Goal: Find specific page/section: Find specific page/section

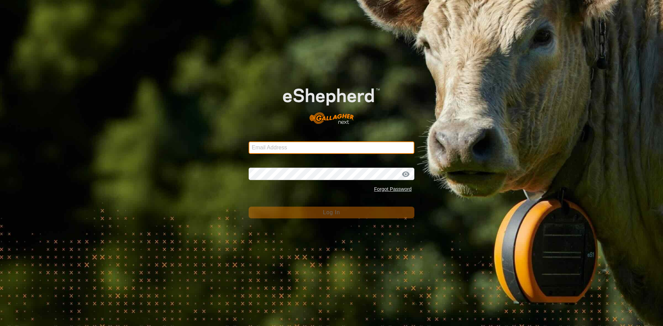
click at [310, 148] on input "Email Address" at bounding box center [332, 148] width 166 height 12
type input "[EMAIL_ADDRESS][DOMAIN_NAME]"
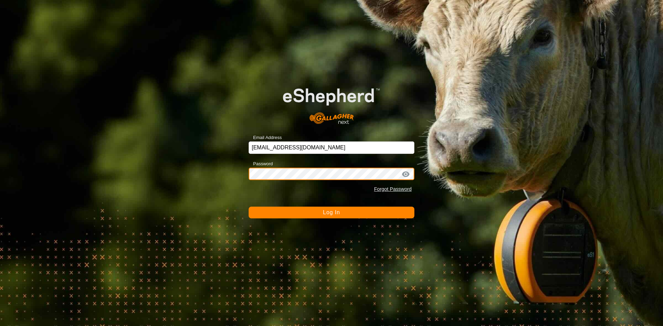
click at [249, 207] on button "Log In" at bounding box center [332, 213] width 166 height 12
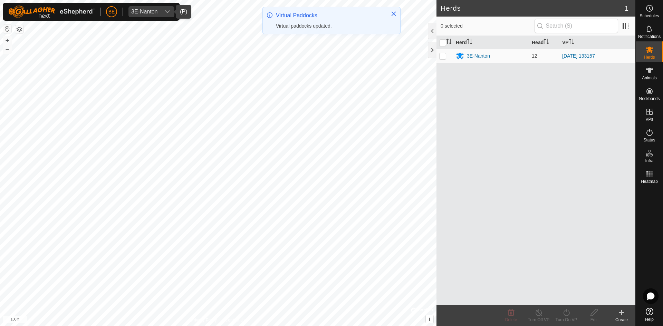
click at [162, 12] on div "dropdown trigger" at bounding box center [168, 11] width 14 height 11
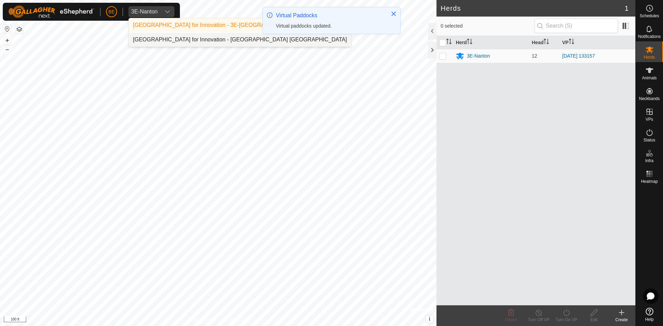
click at [204, 39] on li "[GEOGRAPHIC_DATA] for Innovation - [GEOGRAPHIC_DATA] [GEOGRAPHIC_DATA]" at bounding box center [240, 40] width 222 height 14
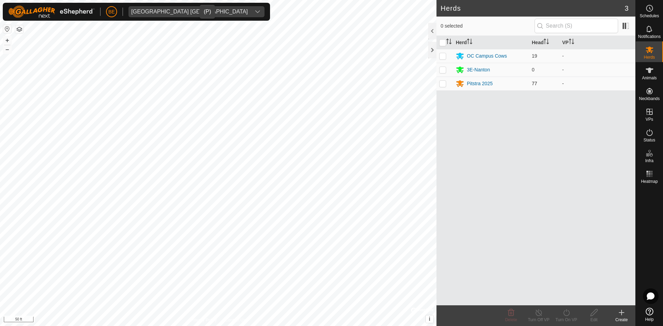
click at [476, 78] on td "Pitstra 2025" at bounding box center [491, 84] width 76 height 14
click at [476, 87] on div "Pitstra 2025" at bounding box center [480, 83] width 26 height 7
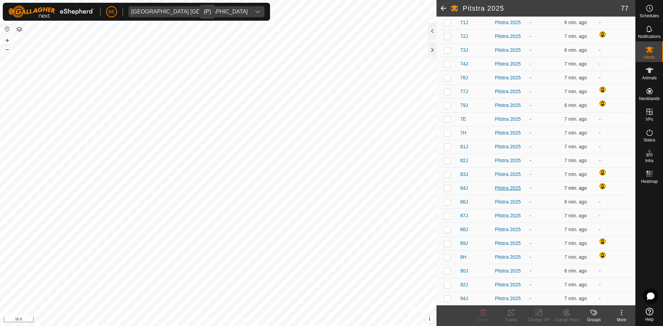
scroll to position [869, 0]
